Goal: Task Accomplishment & Management: Use online tool/utility

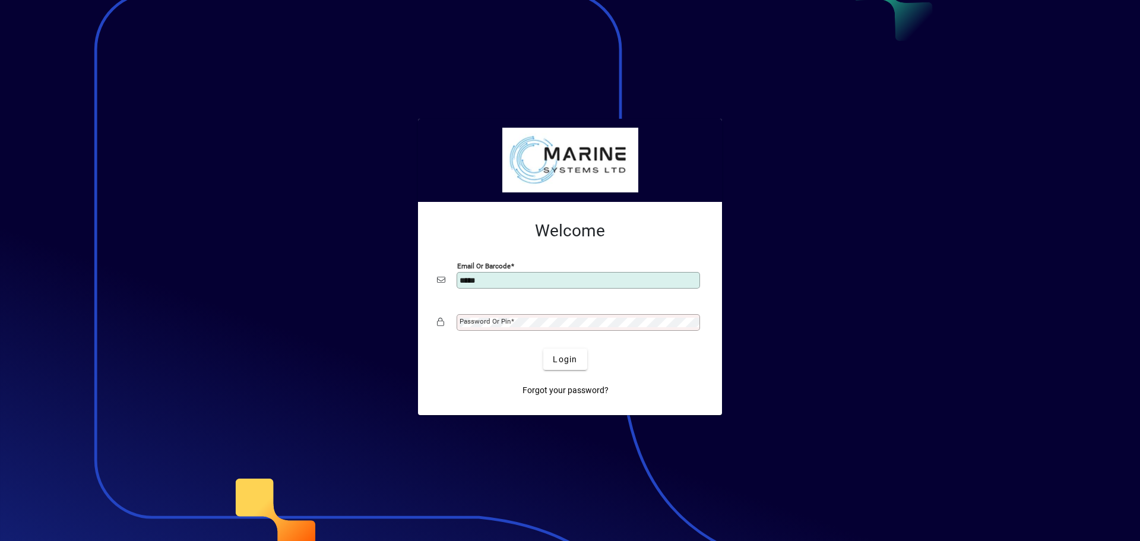
type input "**********"
click at [474, 325] on mat-label "Password or Pin" at bounding box center [484, 321] width 51 height 8
click at [563, 360] on span "Login" at bounding box center [565, 359] width 24 height 12
